Goal: Contribute content

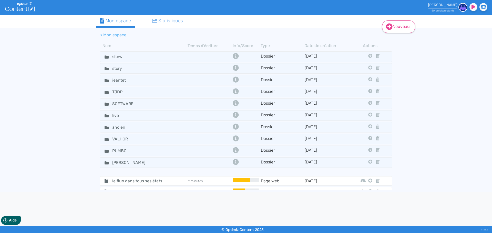
click at [393, 26] on link "Nouveau" at bounding box center [398, 26] width 33 height 13
click at [408, 40] on button "Contenu" at bounding box center [401, 40] width 41 height 8
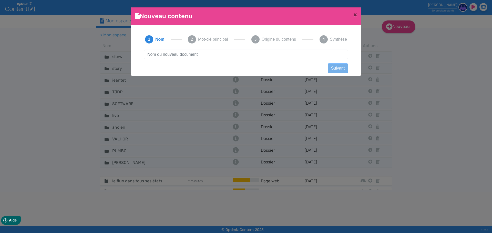
scroll to position [0, 0]
type input "Alimentation chiot"
click at [348, 66] on div "Alimentation chiot Suivant Précédent Suivant Contenu vide Créer un contenu vier…" at bounding box center [246, 59] width 214 height 19
click at [337, 69] on button "Suivant" at bounding box center [338, 69] width 20 height 10
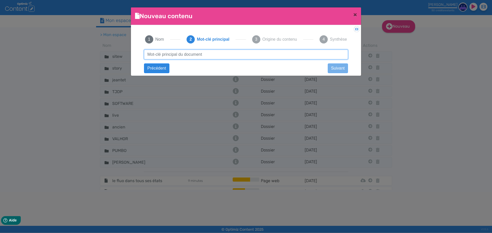
click at [271, 51] on input "text" at bounding box center [246, 55] width 204 height 10
paste input "Alimentation chiot"
type input "Alimentation chiot"
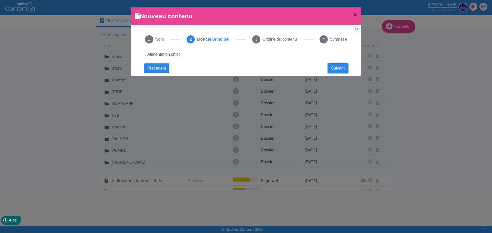
click at [339, 67] on button "Suivant" at bounding box center [338, 69] width 20 height 10
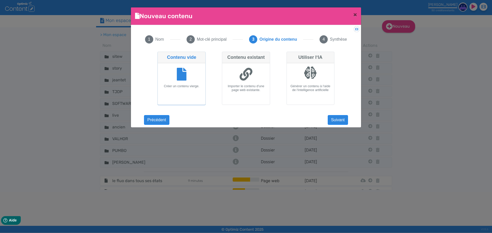
click at [309, 77] on div at bounding box center [310, 72] width 13 height 13
click at [290, 55] on input "Utiliser l‘IA Générer un contenu à l‘aide de l‘intelligence artificielle" at bounding box center [287, 53] width 3 height 3
radio input "true"
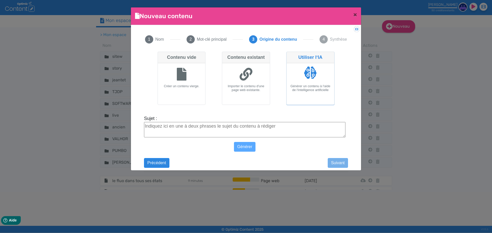
click at [277, 124] on textarea "Sujet :" at bounding box center [244, 129] width 201 height 15
paste textarea "Alimentation pour chiot sans céréales"
type textarea "Alimentation pour chiot sans céréales"
click at [244, 151] on button "Générer" at bounding box center [245, 147] width 22 height 10
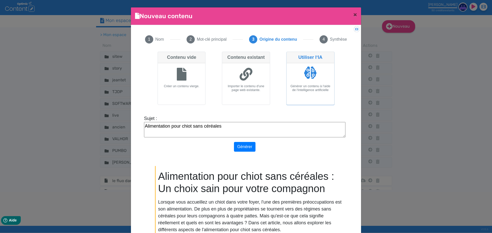
scroll to position [38, 0]
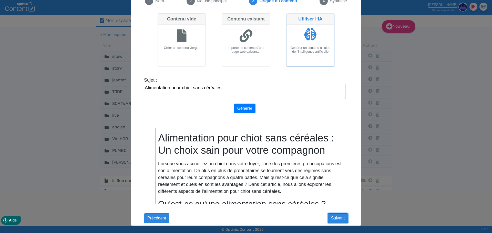
click at [336, 217] on button "Suivant" at bounding box center [338, 219] width 20 height 10
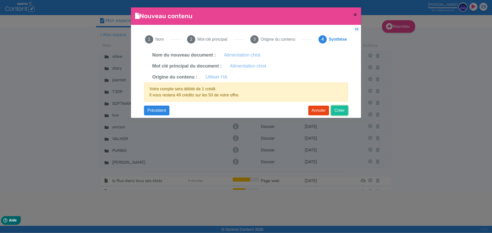
click at [336, 111] on button "Créer" at bounding box center [339, 111] width 17 height 10
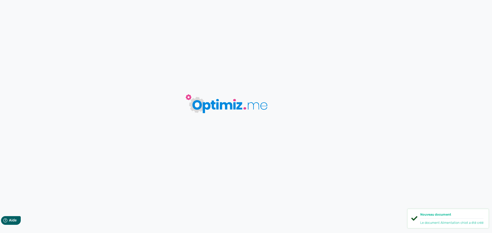
type input "Alimentation chiot"
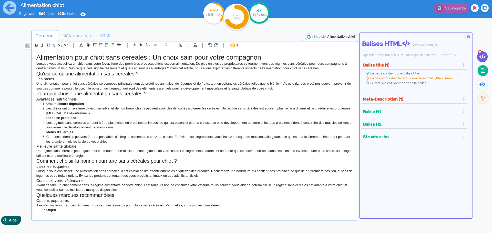
click at [483, 72] on icon at bounding box center [482, 70] width 5 height 5
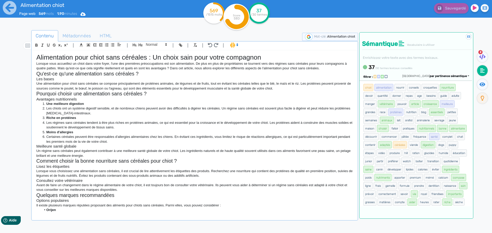
click at [457, 76] on span "par pertinence sémantique" at bounding box center [447, 76] width 37 height 3
click at [427, 91] on span "par fréquence" at bounding box center [418, 91] width 17 height 3
